Goal: Information Seeking & Learning: Learn about a topic

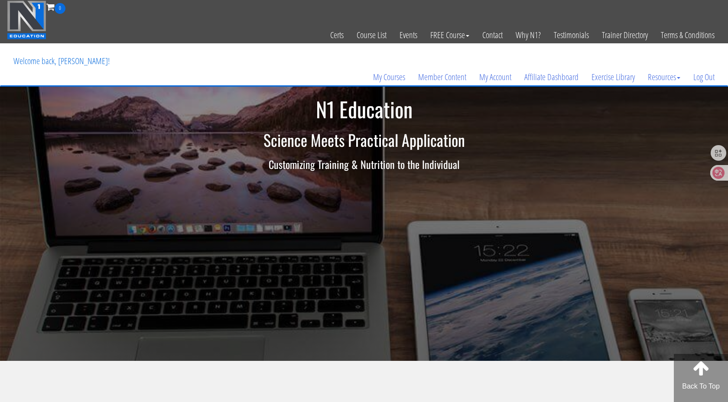
click at [373, 76] on link "My Courses" at bounding box center [389, 77] width 45 height 42
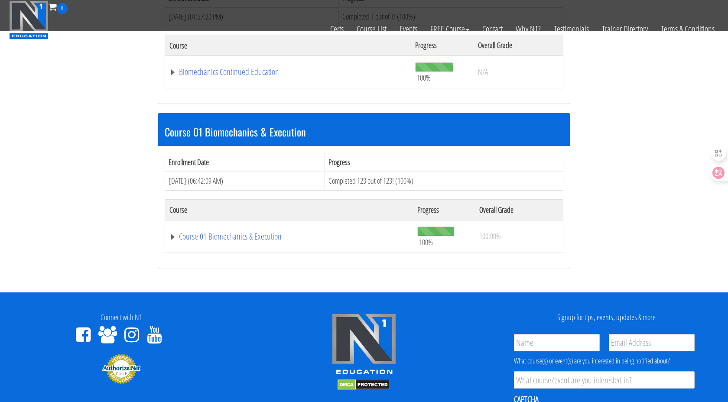
scroll to position [227, 0]
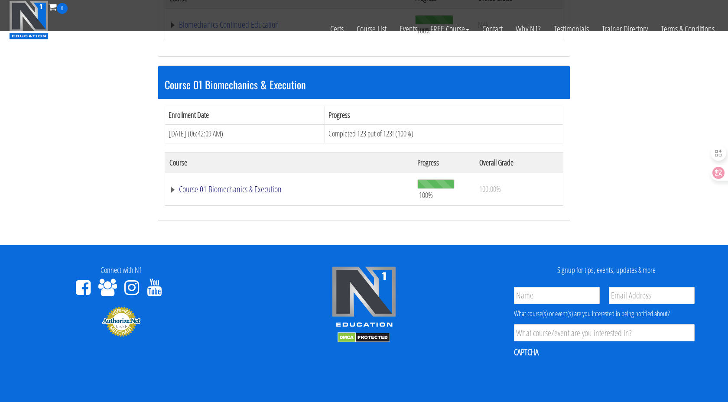
click at [234, 29] on link "Course 01 Biomechanics & Execution" at bounding box center [288, 24] width 237 height 9
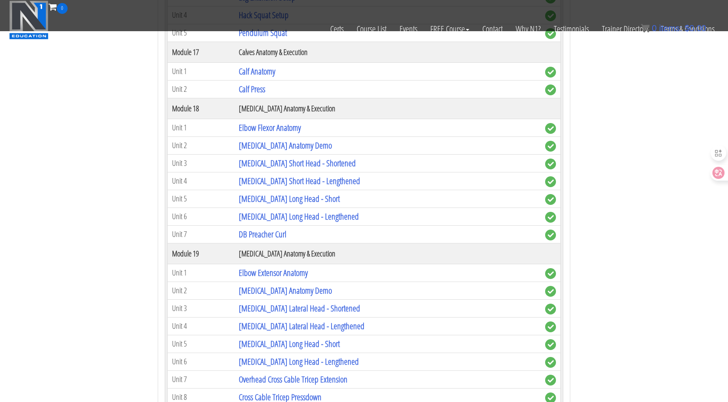
scroll to position [2596, 0]
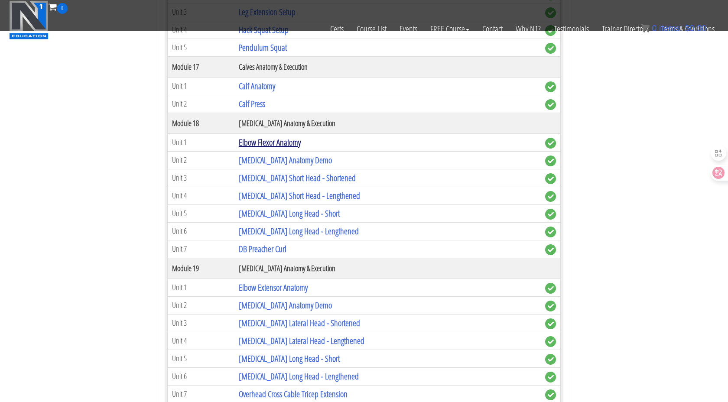
click at [266, 138] on link "Elbow Flexor Anatomy" at bounding box center [270, 143] width 62 height 12
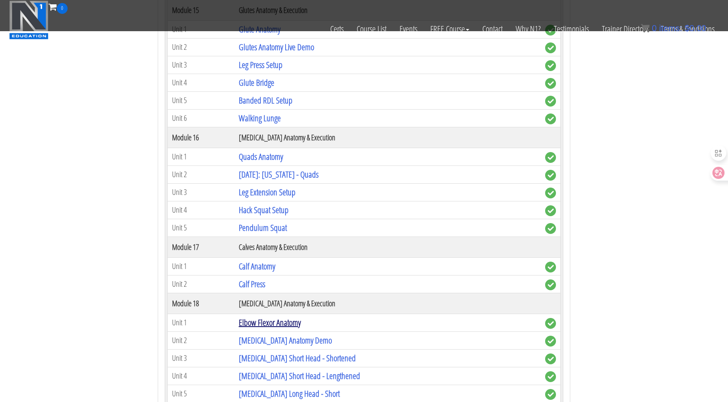
scroll to position [2287, 0]
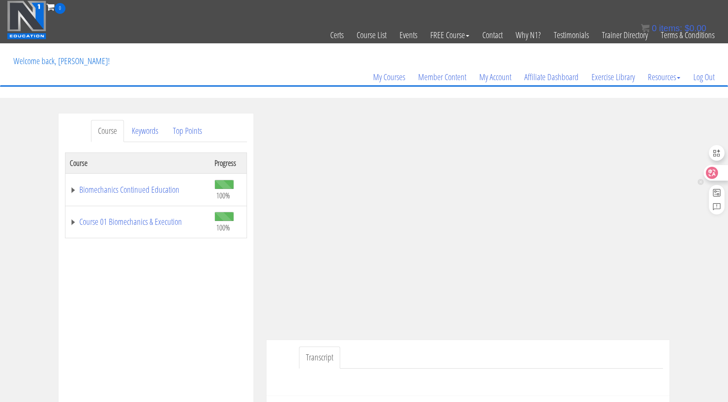
click at [711, 175] on icon at bounding box center [712, 173] width 7 height 7
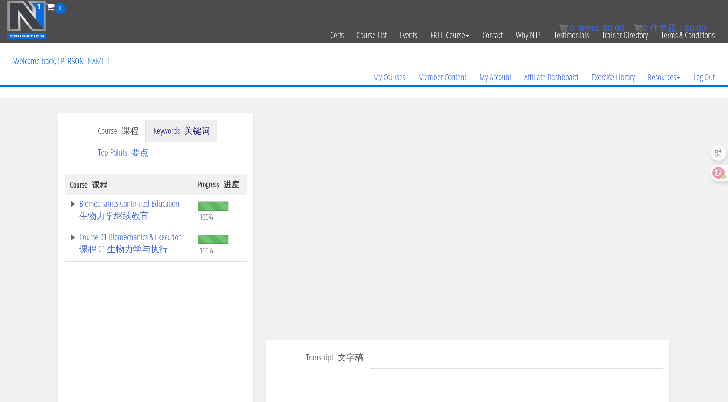
click at [194, 135] on font "关键词" at bounding box center [197, 131] width 26 height 12
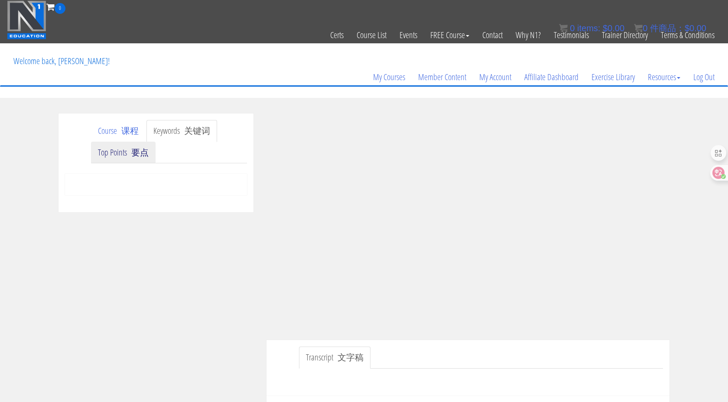
click at [136, 157] on font "要点" at bounding box center [139, 153] width 17 height 12
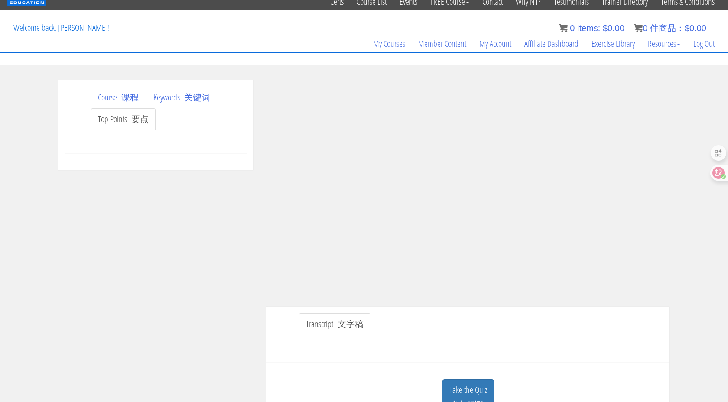
scroll to position [37, 0]
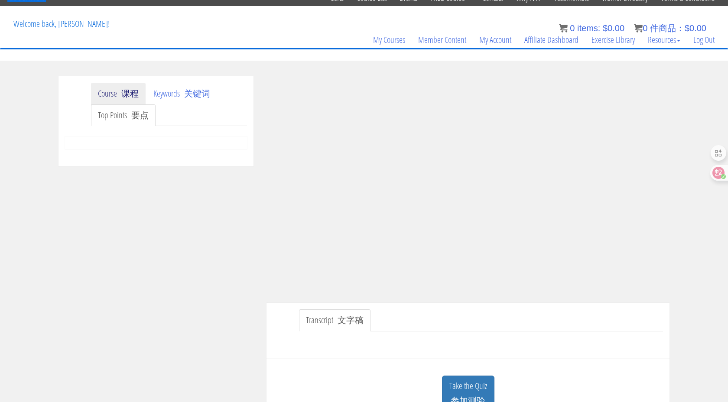
click at [132, 91] on font "课程" at bounding box center [129, 94] width 17 height 12
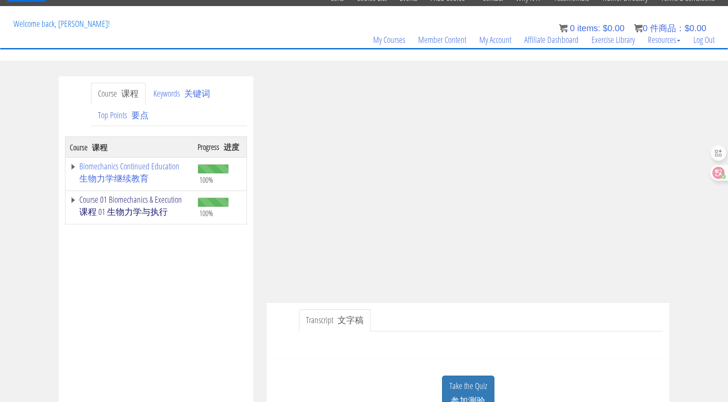
click at [145, 207] on font "课程 01 生物力学与执行" at bounding box center [123, 212] width 88 height 12
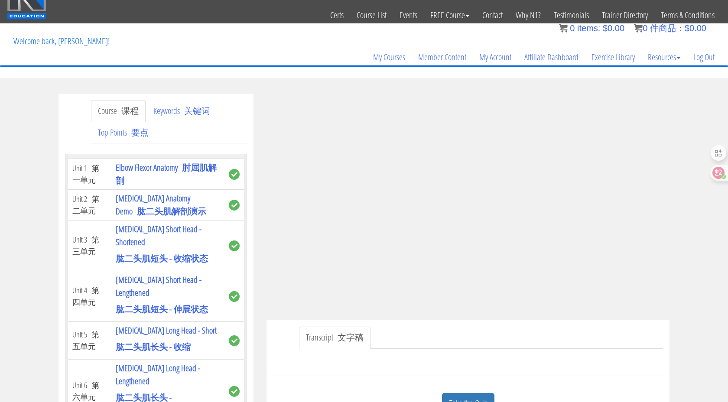
scroll to position [5109, 0]
click at [139, 217] on link "Biceps Anatomy Demo 肱二头肌解剖演示" at bounding box center [161, 204] width 91 height 25
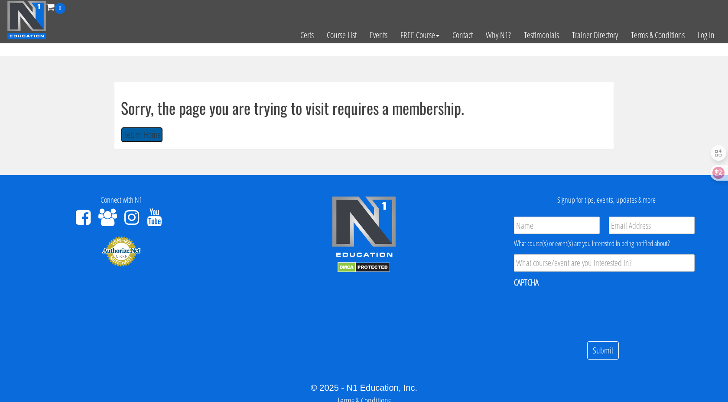
click at [131, 137] on button "Return Home" at bounding box center [142, 135] width 42 height 16
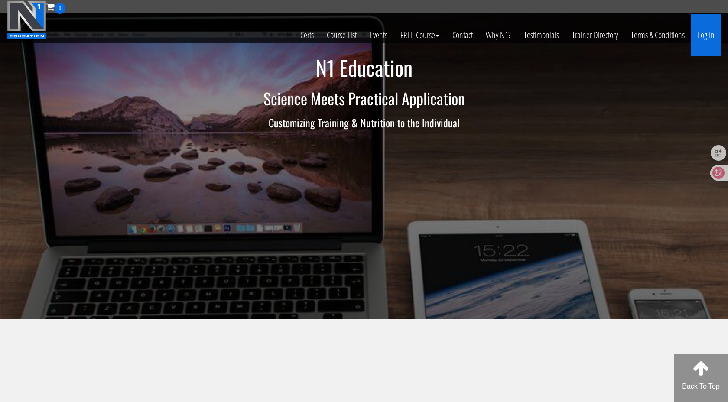
click at [703, 36] on link "Log In" at bounding box center [707, 35] width 30 height 42
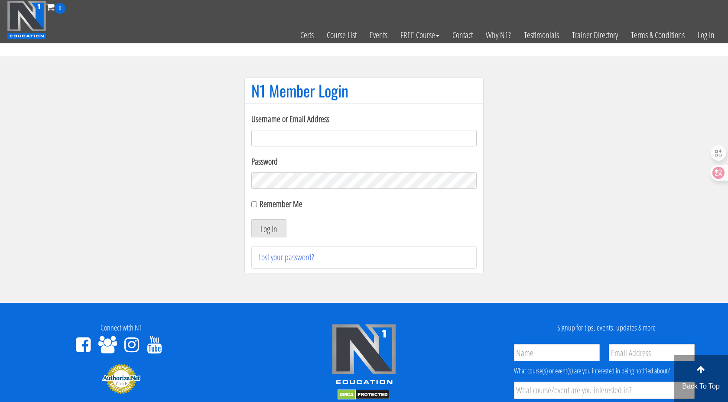
click at [418, 134] on input "Username or Email Address" at bounding box center [363, 138] width 225 height 16
type input "[EMAIL_ADDRESS][DOMAIN_NAME]"
click at [262, 236] on button "Log In" at bounding box center [268, 228] width 35 height 18
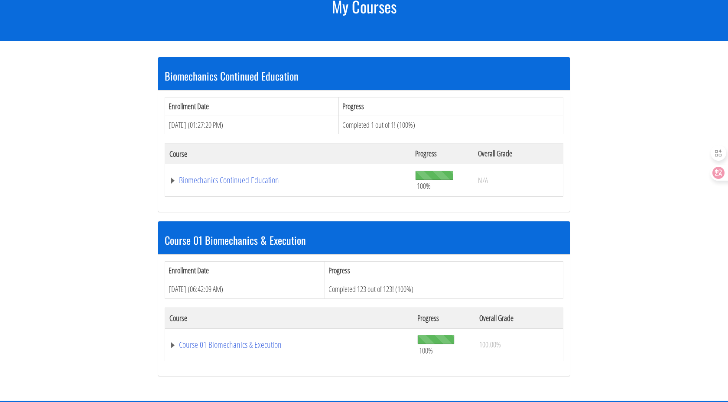
scroll to position [148, 0]
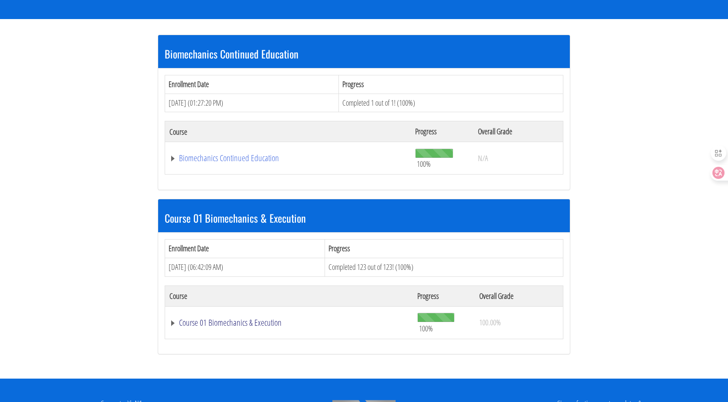
click at [204, 163] on link "Course 01 Biomechanics & Execution" at bounding box center [288, 158] width 237 height 9
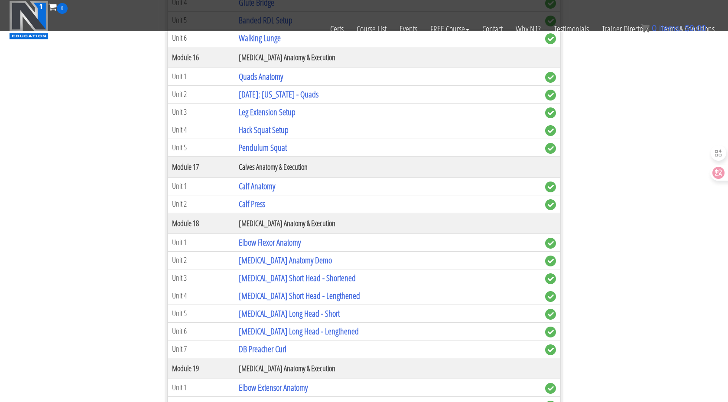
scroll to position [2497, 0]
click at [249, 263] on link "[MEDICAL_DATA] Anatomy Demo" at bounding box center [285, 260] width 93 height 12
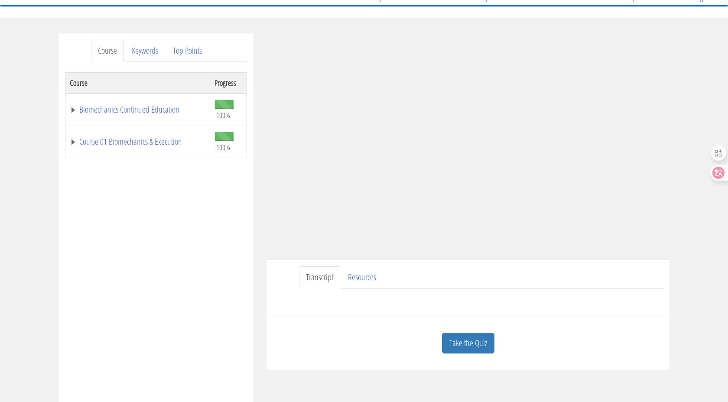
scroll to position [82, 0]
